Goal: Task Accomplishment & Management: Manage account settings

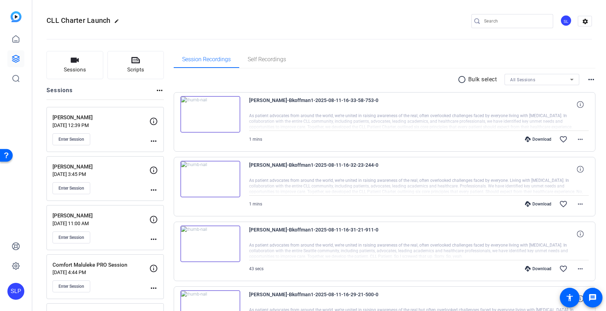
click at [17, 20] on img at bounding box center [16, 16] width 11 height 11
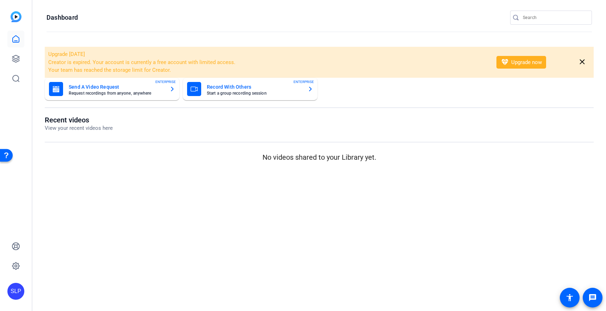
click at [13, 14] on img at bounding box center [16, 16] width 11 height 11
click at [16, 43] on icon at bounding box center [16, 39] width 8 height 8
click at [15, 60] on icon at bounding box center [15, 58] width 7 height 7
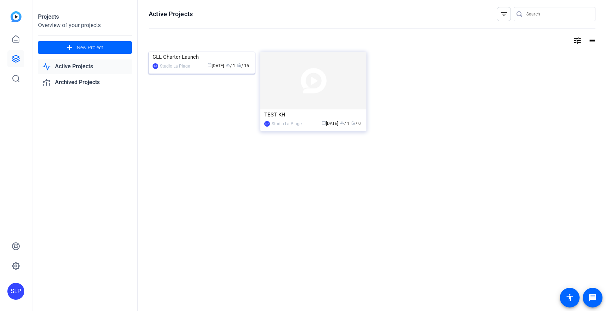
click at [157, 52] on img at bounding box center [202, 52] width 106 height 0
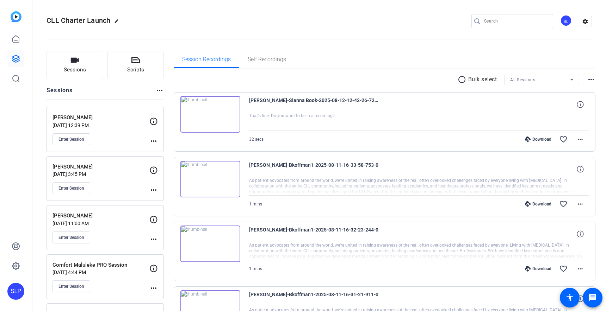
click at [91, 119] on p "[PERSON_NAME]" at bounding box center [100, 118] width 97 height 8
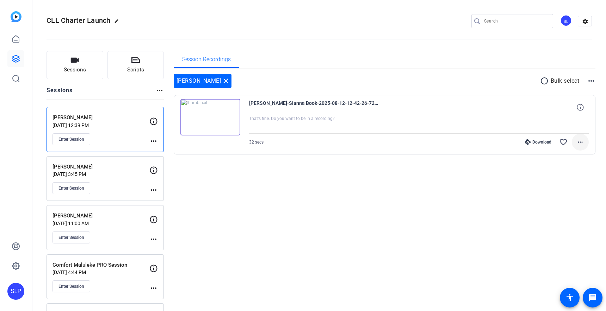
click at [577, 142] on mat-icon "more_horiz" at bounding box center [580, 142] width 8 height 8
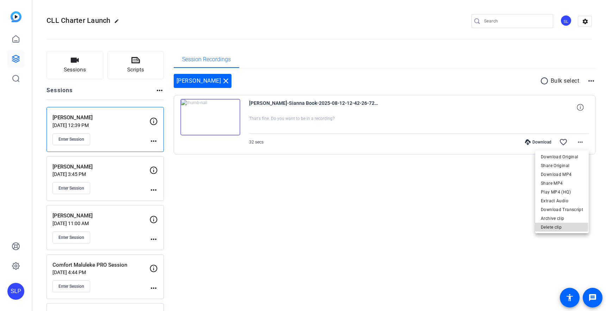
click at [550, 227] on span "Delete clip" at bounding box center [562, 227] width 42 height 8
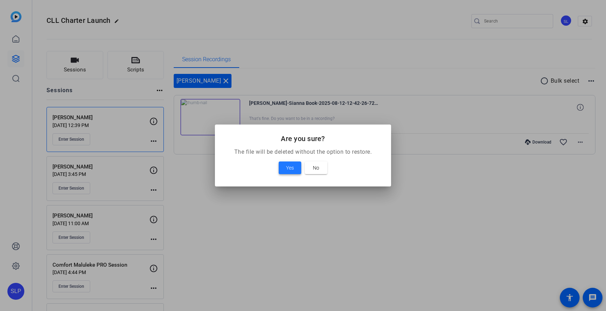
click at [293, 170] on span "Yes" at bounding box center [290, 168] width 8 height 8
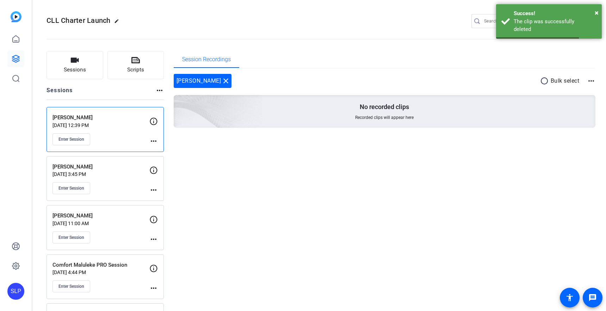
click at [320, 188] on div "Session Recordings [PERSON_NAME] close radio_button_unchecked Bulk select more_…" at bounding box center [385, 200] width 422 height 298
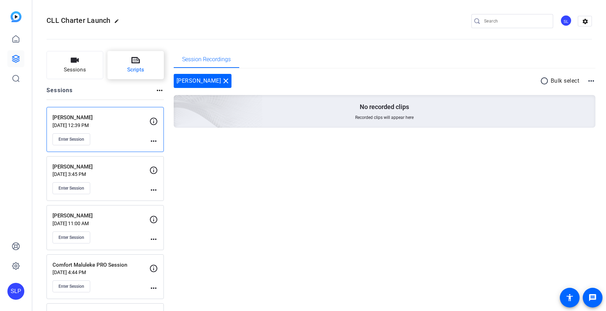
scroll to position [2, 0]
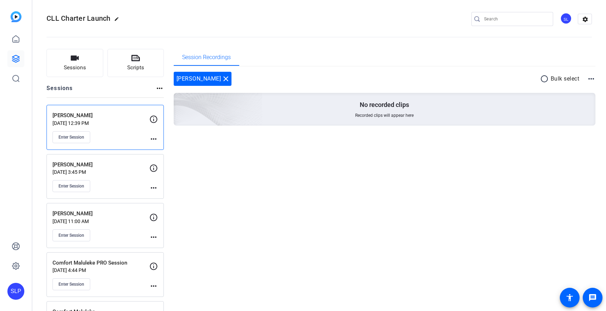
click at [269, 38] on openreel-divider-bar at bounding box center [318, 34] width 545 height 21
click at [231, 160] on div "Session Recordings [PERSON_NAME] close radio_button_unchecked Bulk select more_…" at bounding box center [385, 198] width 422 height 298
